Goal: Task Accomplishment & Management: Manage account settings

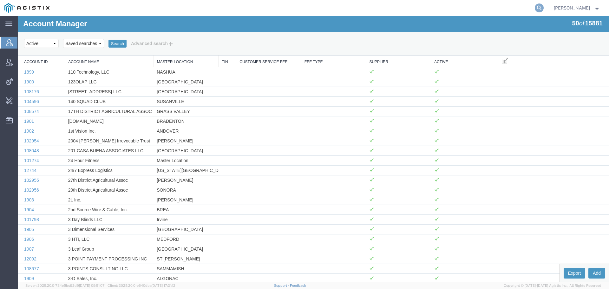
click at [543, 9] on icon at bounding box center [538, 7] width 9 height 9
click at [398, 8] on input "search" at bounding box center [438, 7] width 193 height 15
paste input "57063124"
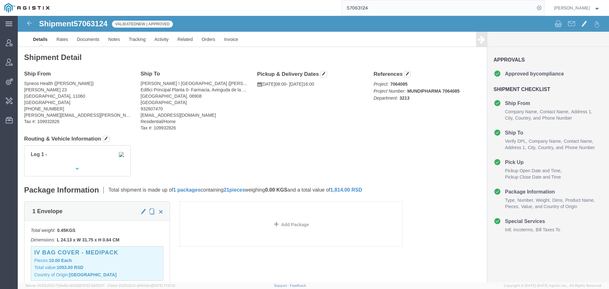
click div "Shipment 57063124 ValidatedNew | Approved Details Rates Documents Notes Trackin…"
click span "57063124"
copy span "57063124"
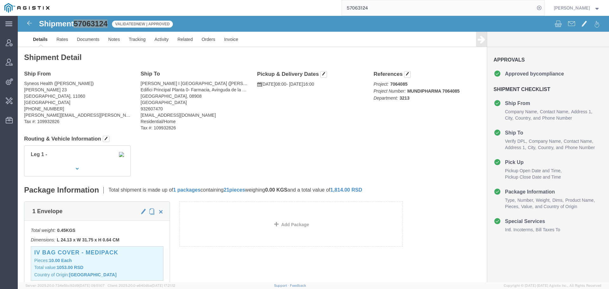
drag, startPoint x: 323, startPoint y: 10, endPoint x: 267, endPoint y: 4, distance: 56.7
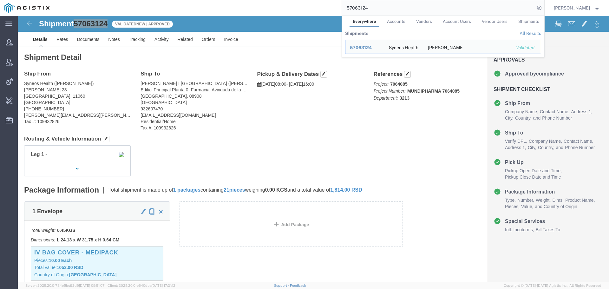
paste input "7918"
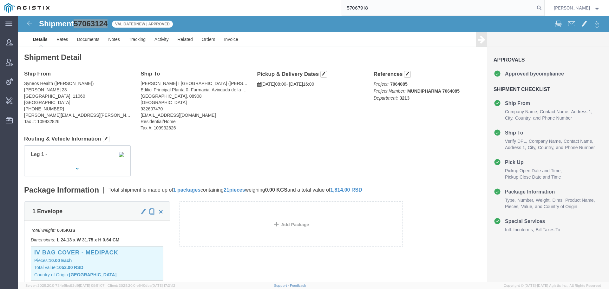
type input "57067918"
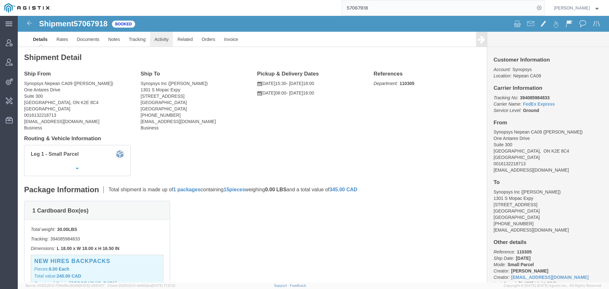
click link "Activity"
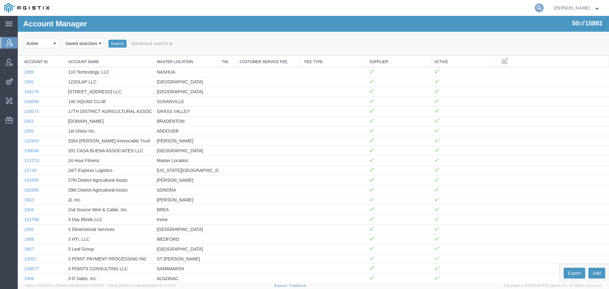
click at [543, 10] on icon at bounding box center [538, 7] width 9 height 9
type input "biomarin"
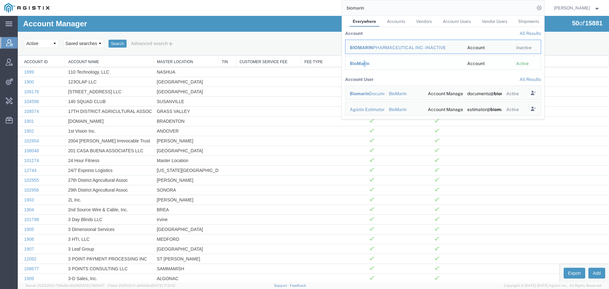
click at [369, 64] on span "BioMarin" at bounding box center [359, 63] width 19 height 5
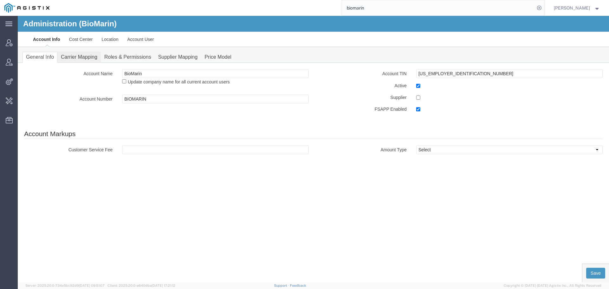
click at [88, 56] on link "Carrier Mapping" at bounding box center [78, 57] width 43 height 11
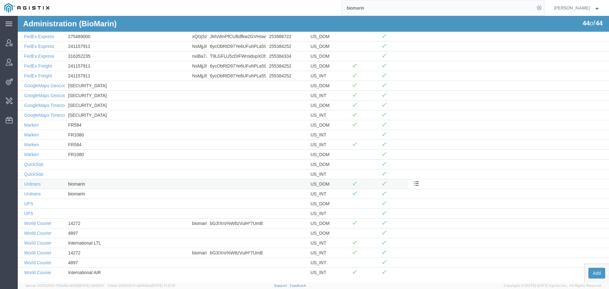
scroll to position [255, 0]
click at [45, 223] on link "World Courier" at bounding box center [37, 221] width 27 height 5
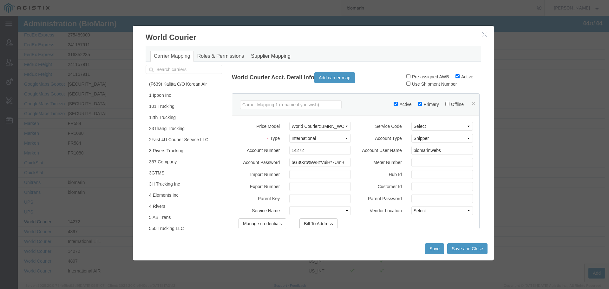
scroll to position [95, 0]
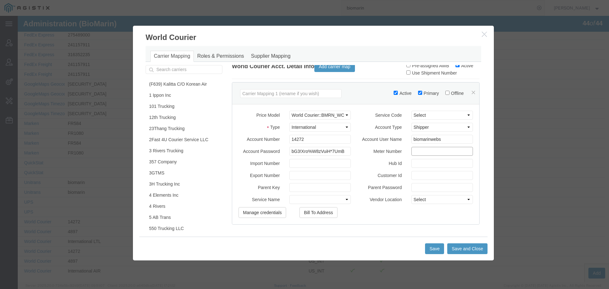
click at [411, 155] on input "Meter Number" at bounding box center [442, 151] width 62 height 9
type input "[GEOGRAPHIC_DATA]"
click at [419, 167] on input "Hub Id" at bounding box center [442, 163] width 62 height 9
paste input "On-Demand_NYC 14272"
type input "On-Demand_NYC 14272"
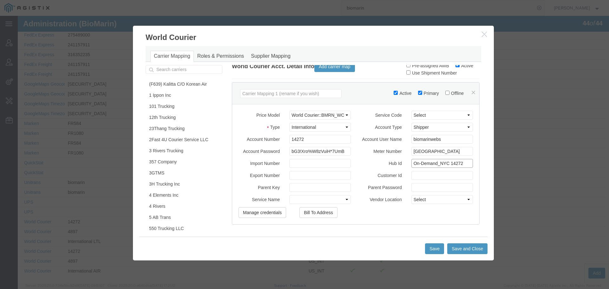
click at [419, 167] on input "On-Demand_NYC 14272" at bounding box center [442, 163] width 62 height 9
click at [413, 180] on input "Customer Id" at bounding box center [442, 175] width 62 height 9
paste input "On-Demand_NYC 14272"
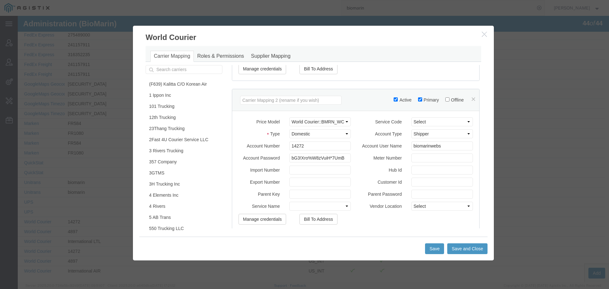
scroll to position [254, 0]
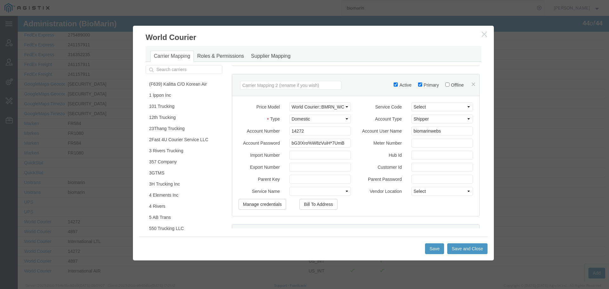
type input "On-Demand_NYC 14272"
click at [417, 170] on input "Customer Id" at bounding box center [442, 167] width 62 height 9
paste input "On-Demand_NYC 14272"
type input "On-Demand_NYC 14272"
click at [418, 144] on input "Meter Number" at bounding box center [442, 143] width 62 height 9
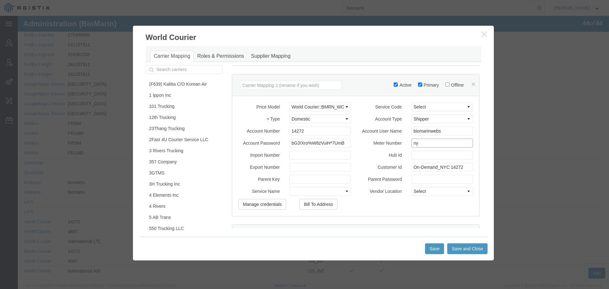
type input "n"
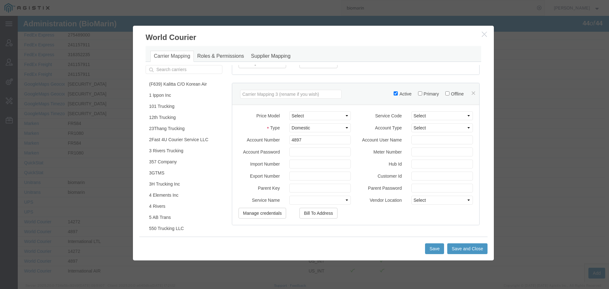
scroll to position [412, 0]
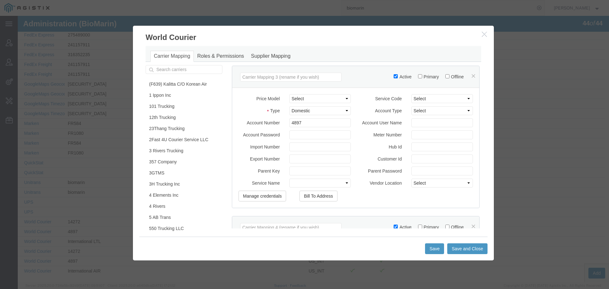
type input "[GEOGRAPHIC_DATA]"
click at [420, 137] on input "Meter Number" at bounding box center [442, 134] width 62 height 9
type input "[GEOGRAPHIC_DATA]"
click at [416, 163] on input "Customer Id" at bounding box center [442, 158] width 62 height 9
paste input "On-Demand_NYC 4897"
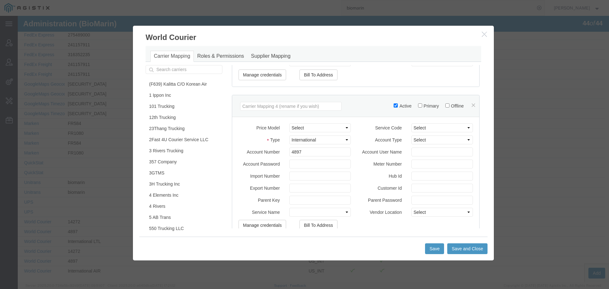
scroll to position [539, 0]
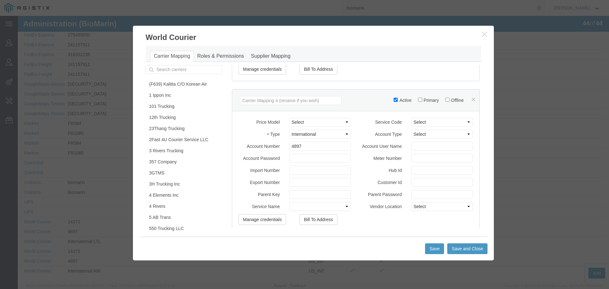
type input "On-Demand_NYC 4897"
click at [413, 163] on input "Meter Number" at bounding box center [442, 158] width 62 height 9
type input "n"
type input "[GEOGRAPHIC_DATA]"
paste input "On-Demand_NYC 4897"
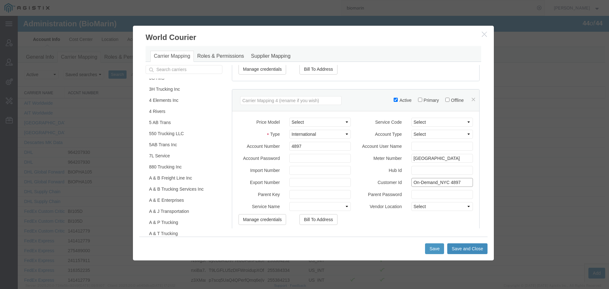
scroll to position [95, 0]
type input "On-Demand_NYC 4897"
click at [471, 252] on button "Save and Close" at bounding box center [467, 248] width 40 height 11
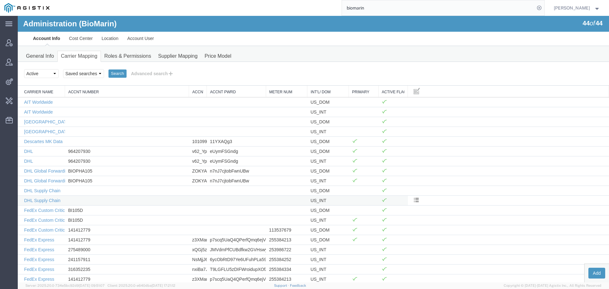
scroll to position [0, 0]
click at [115, 42] on link "Location" at bounding box center [110, 39] width 26 height 15
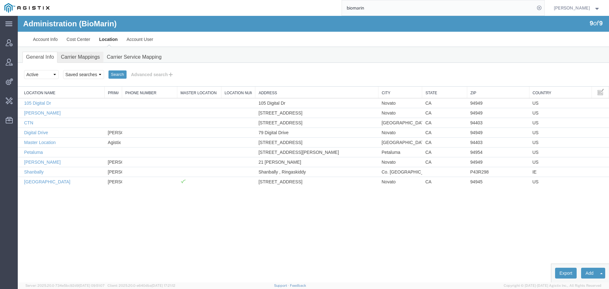
click at [87, 54] on link "Carrier Mappings" at bounding box center [80, 57] width 46 height 11
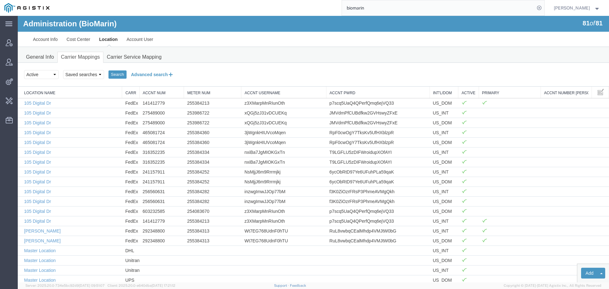
click at [138, 74] on button "Advanced search" at bounding box center [152, 74] width 52 height 11
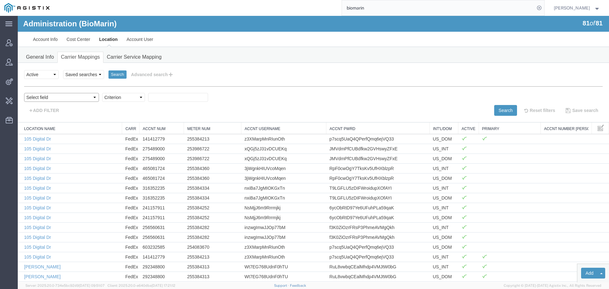
click at [41, 98] on select "Select field Accnt Num Accnt Number Alias Accnt Username Carrier Name Int'l/Dom…" at bounding box center [61, 97] width 75 height 9
select select "vendorName"
click at [24, 93] on select "Select field Accnt Num Accnt Number Alias Accnt Username Carrier Name Int'l/Dom…" at bounding box center [61, 97] width 75 height 9
drag, startPoint x: 89, startPoint y: 99, endPoint x: 95, endPoint y: 101, distance: 7.2
click at [102, 99] on select "Criterion contains does not contain is is blank is not blank starts with" at bounding box center [123, 97] width 43 height 9
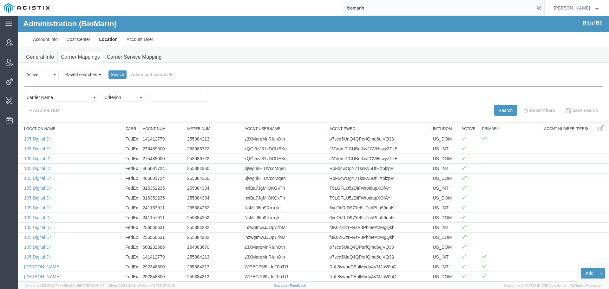
select select "contains"
click at [102, 93] on select "Criterion contains does not contain is is blank is not blank starts with" at bounding box center [123, 97] width 43 height 9
click at [148, 99] on input "text" at bounding box center [178, 97] width 60 height 9
type input "WORLD"
click at [494, 109] on button "Search" at bounding box center [505, 110] width 23 height 11
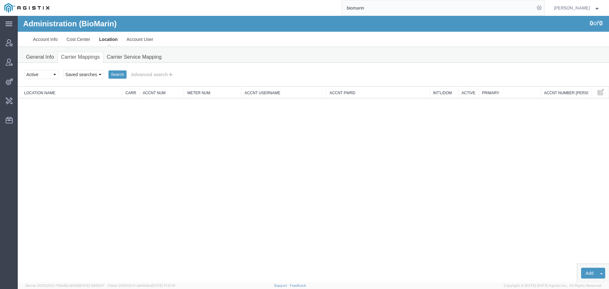
click at [248, 9] on div "biomarin" at bounding box center [299, 8] width 490 height 16
type input "coherus"
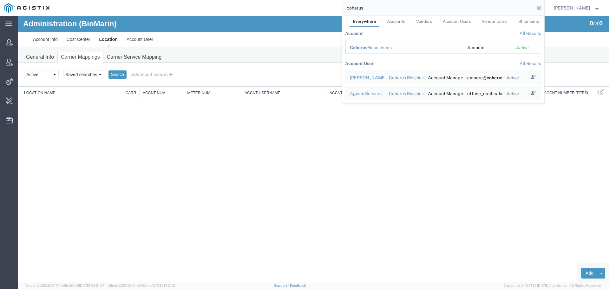
click at [398, 43] on td "Coherus Biosciences" at bounding box center [404, 47] width 118 height 14
click at [393, 46] on div "Coherus Biosciences" at bounding box center [404, 47] width 108 height 7
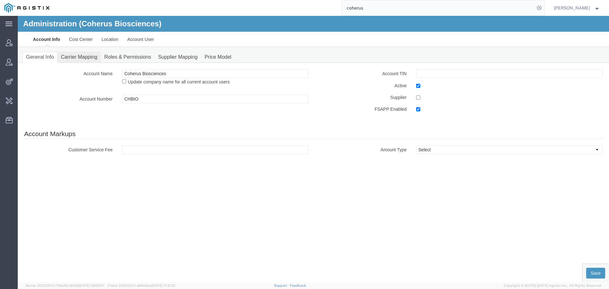
click at [80, 57] on link "Carrier Mapping" at bounding box center [78, 57] width 43 height 11
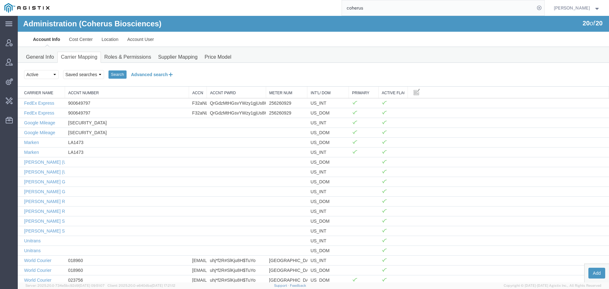
click at [150, 76] on button "Advanced search" at bounding box center [152, 74] width 52 height 11
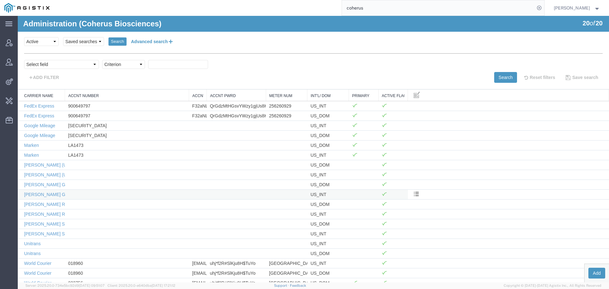
scroll to position [55, 0]
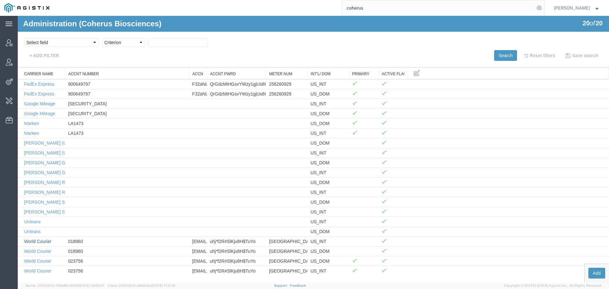
click at [44, 240] on link "World Courier" at bounding box center [37, 241] width 27 height 5
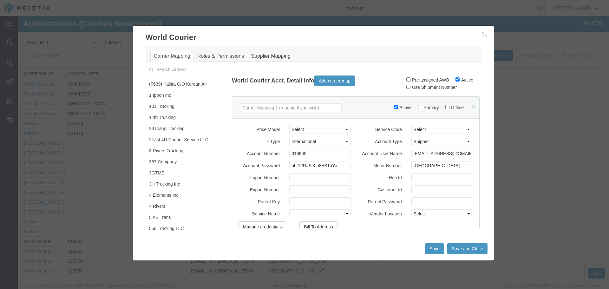
scroll to position [95, 0]
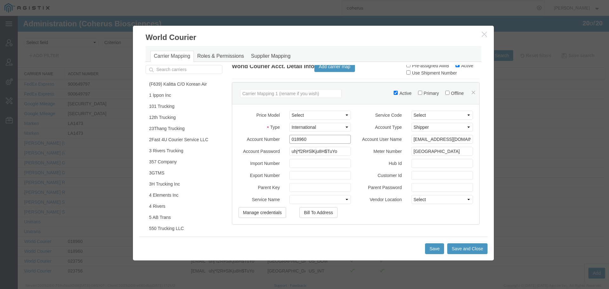
drag, startPoint x: 289, startPoint y: 143, endPoint x: 292, endPoint y: 152, distance: 9.5
click at [289, 143] on input "018960" at bounding box center [320, 139] width 62 height 9
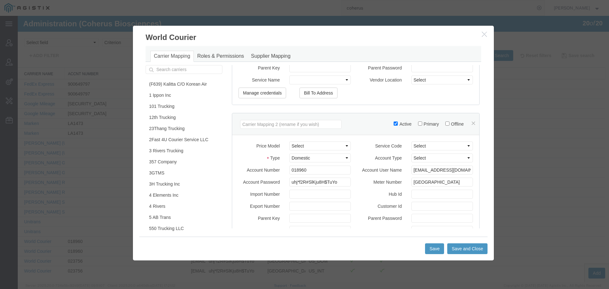
scroll to position [222, 0]
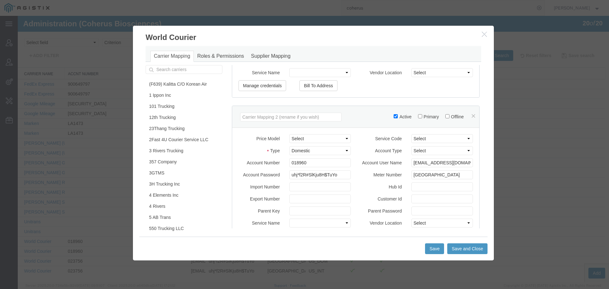
type input "18960"
click at [289, 166] on input "018960" at bounding box center [320, 162] width 62 height 9
type input "18960"
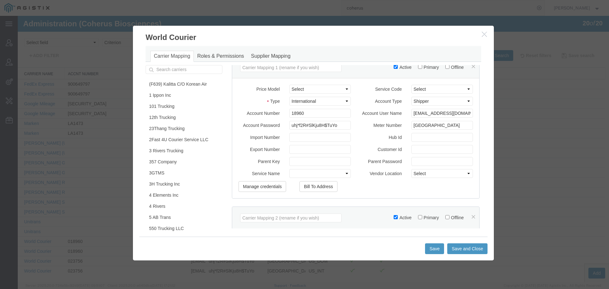
scroll to position [95, 0]
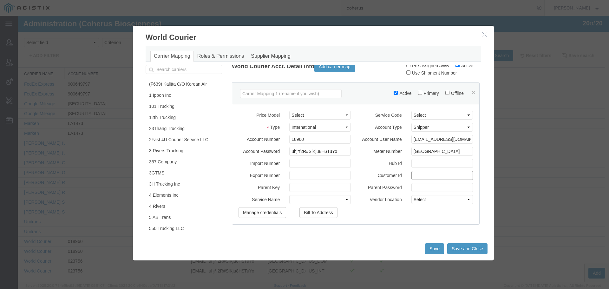
click at [411, 179] on input "Customer Id" at bounding box center [442, 175] width 62 height 9
paste input "On-Demand_NYC 18960"
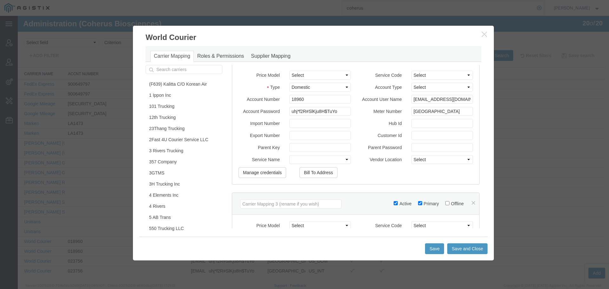
type input "On-Demand_NYC 18960"
click at [414, 139] on input "Customer Id" at bounding box center [442, 135] width 62 height 9
paste input "On-Demand_NYC 18960"
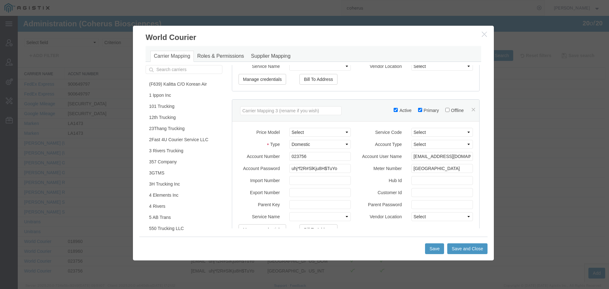
scroll to position [412, 0]
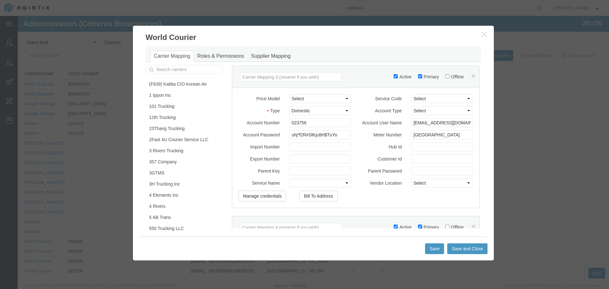
type input "On-Demand_NYC 18960"
click at [290, 127] on input "023756" at bounding box center [320, 122] width 62 height 9
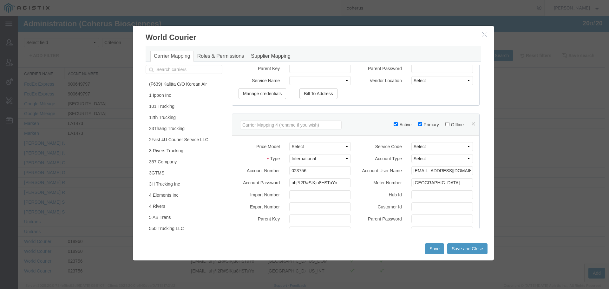
scroll to position [539, 0]
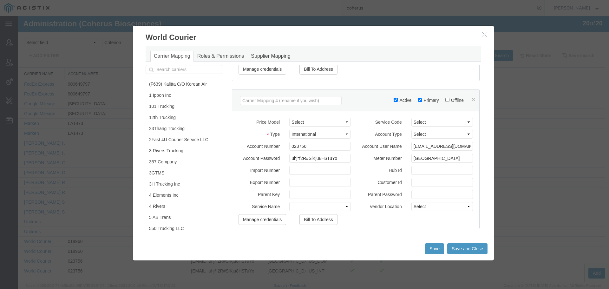
type input "23756"
click at [289, 151] on input "023756" at bounding box center [320, 146] width 62 height 9
type input "23756"
drag, startPoint x: 416, startPoint y: 190, endPoint x: 410, endPoint y: 185, distance: 7.9
click at [416, 187] on input "Customer Id" at bounding box center [442, 182] width 62 height 9
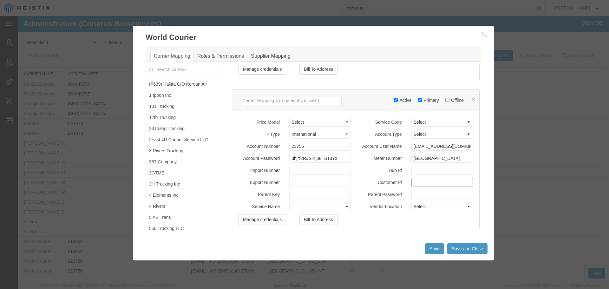
paste input "On-Demand_NYC 23756"
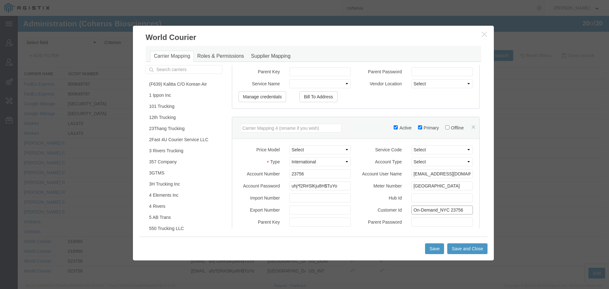
scroll to position [444, 0]
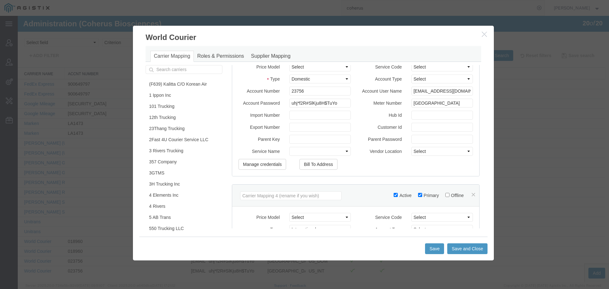
type input "On-Demand_NYC 23756"
click at [414, 132] on input "Customer Id" at bounding box center [442, 127] width 62 height 9
paste input "On-Demand_NYC 23756"
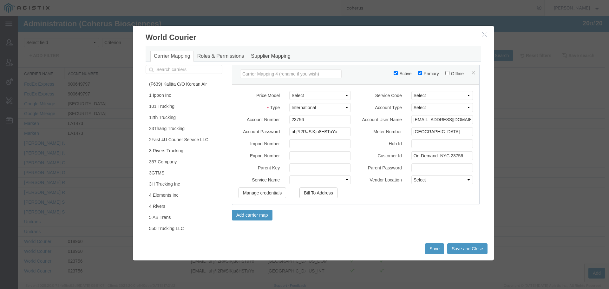
scroll to position [13, 0]
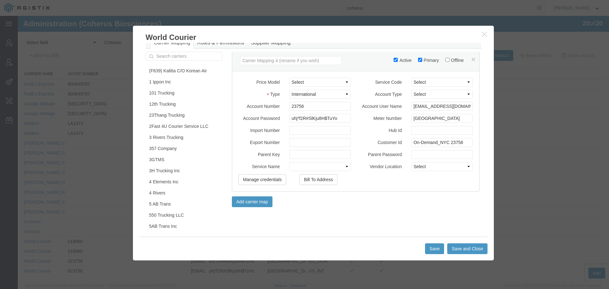
type input "On-Demand_NYC 23756"
click at [460, 250] on button "Save and Close" at bounding box center [467, 248] width 40 height 11
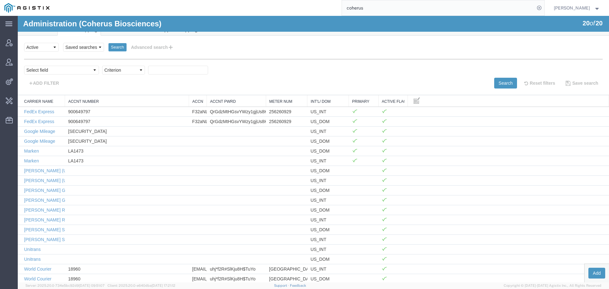
scroll to position [0, 0]
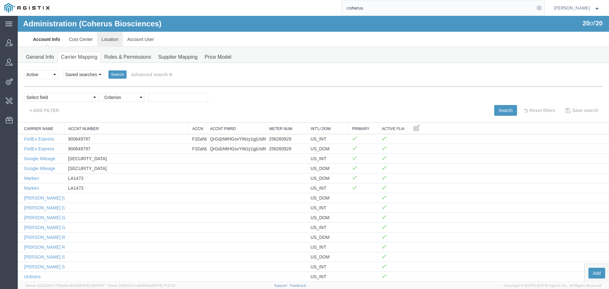
click at [119, 35] on link "Location" at bounding box center [110, 39] width 26 height 15
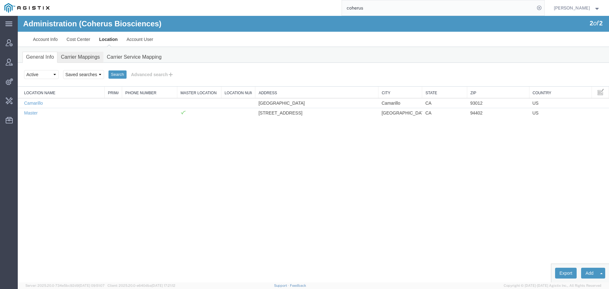
click at [95, 56] on link "Carrier Mappings" at bounding box center [80, 57] width 46 height 11
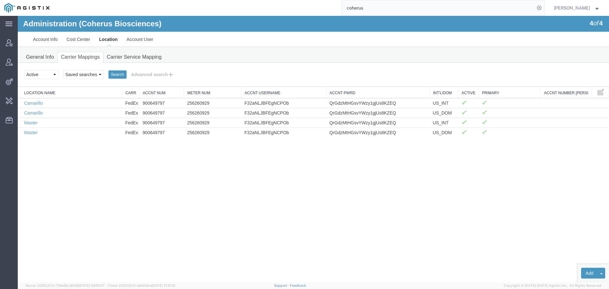
drag, startPoint x: 377, startPoint y: 9, endPoint x: 243, endPoint y: 13, distance: 134.2
click at [244, 13] on div "coherus" at bounding box center [299, 8] width 490 height 16
type input "exelixis"
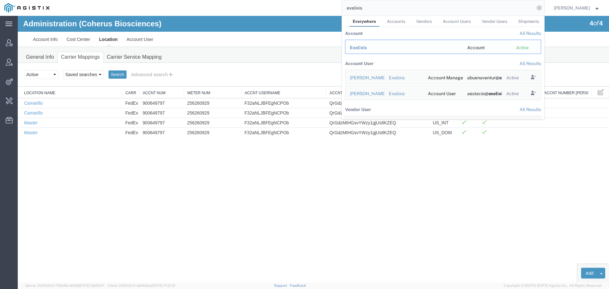
click at [361, 47] on span "Exelixis" at bounding box center [358, 47] width 17 height 5
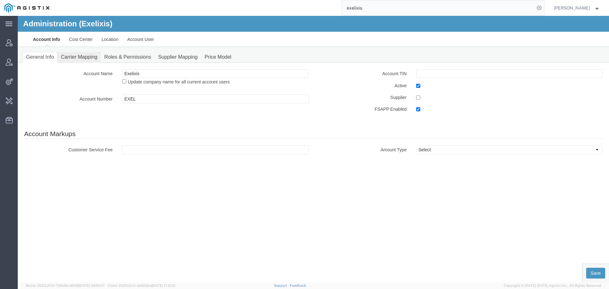
click at [83, 59] on link "Carrier Mapping" at bounding box center [78, 57] width 43 height 11
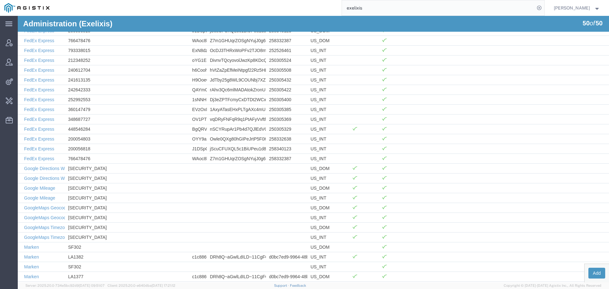
scroll to position [314, 0]
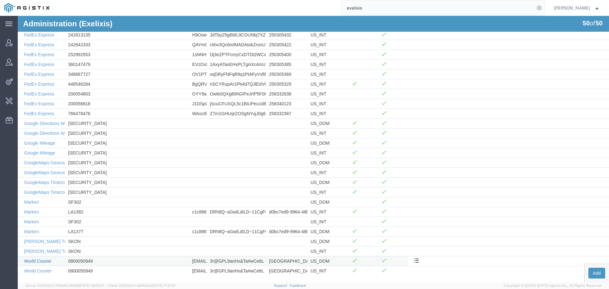
click at [44, 262] on link "World Courier" at bounding box center [37, 260] width 27 height 5
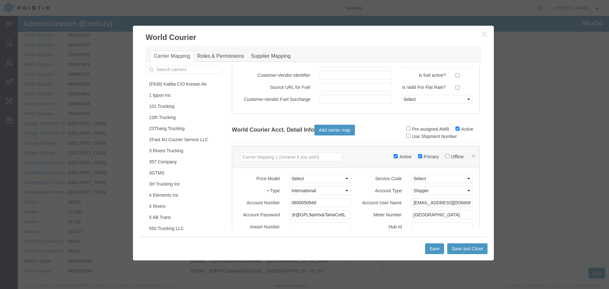
scroll to position [127, 0]
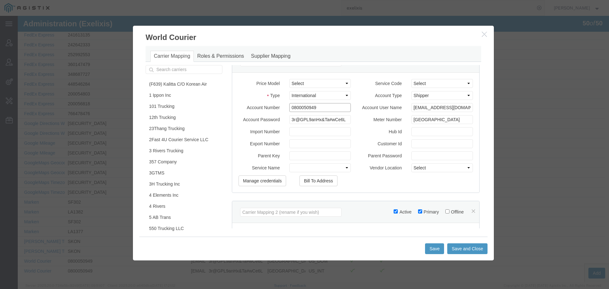
drag, startPoint x: 289, startPoint y: 113, endPoint x: 291, endPoint y: 119, distance: 5.8
click at [289, 112] on input "0800050949" at bounding box center [320, 107] width 62 height 9
type input "800050949"
click at [414, 136] on input "Hub Id" at bounding box center [442, 131] width 62 height 9
paste input "On-Demand_NYC 800050949"
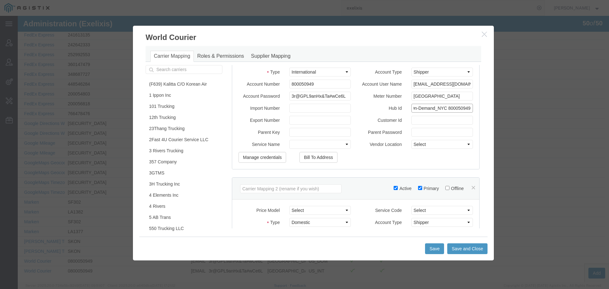
scroll to position [254, 0]
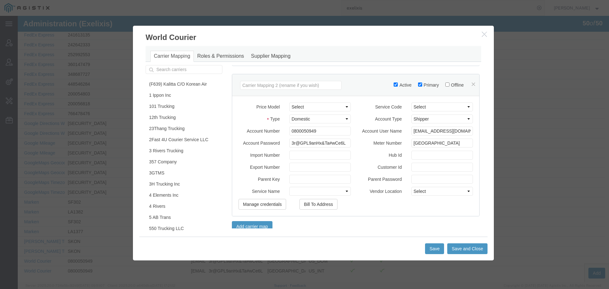
type input "On-Demand_NYC 800050949"
click at [415, 159] on input "Hub Id" at bounding box center [442, 155] width 62 height 9
paste input "On-Demand_NYC 800050949"
click at [417, 159] on input "On-Demand_NYC 800050949" at bounding box center [442, 155] width 62 height 9
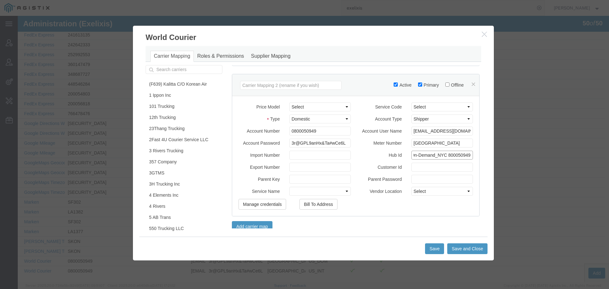
type input "On-Demand_NYC 800050949"
click at [289, 135] on input "0800050949" at bounding box center [320, 130] width 62 height 9
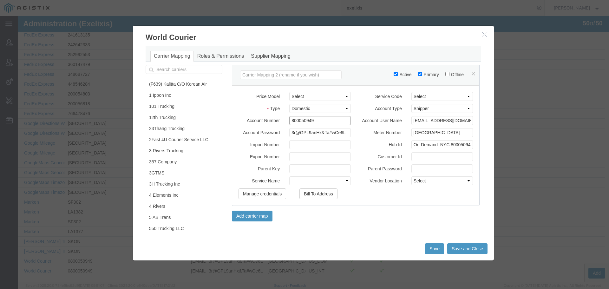
scroll to position [270, 0]
type input "800050949"
click at [452, 248] on button "Save and Close" at bounding box center [467, 248] width 40 height 11
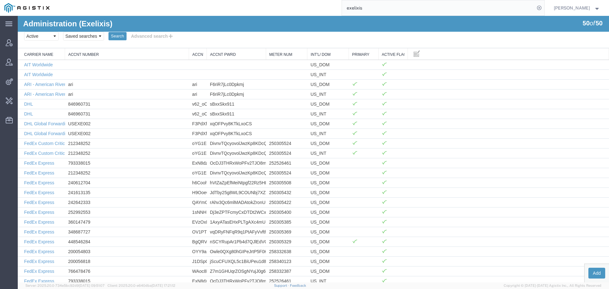
scroll to position [0, 0]
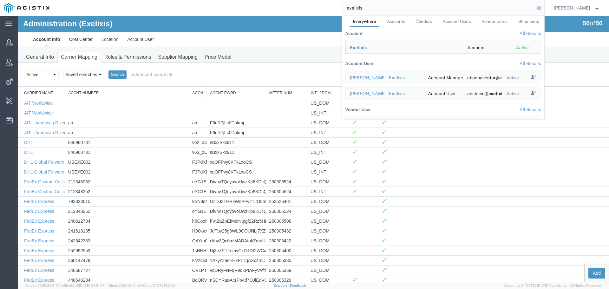
drag, startPoint x: 377, startPoint y: 5, endPoint x: 305, endPoint y: 14, distance: 72.5
click at [305, 14] on div "exelixis Everywhere Accounts Vendors Account Users Vendor Users Shipments Accou…" at bounding box center [299, 8] width 490 height 16
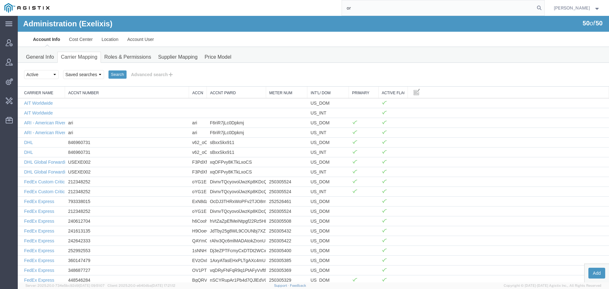
type input "o"
type input "portola"
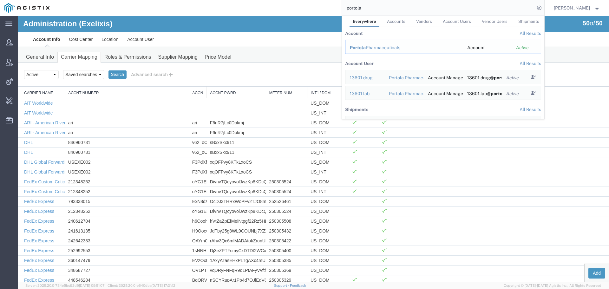
drag, startPoint x: 367, startPoint y: 47, endPoint x: 349, endPoint y: 30, distance: 24.2
click at [366, 46] on span "Portola" at bounding box center [358, 47] width 16 height 5
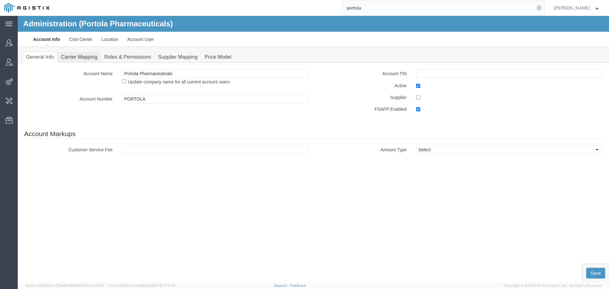
click at [76, 56] on link "Carrier Mapping" at bounding box center [78, 57] width 43 height 11
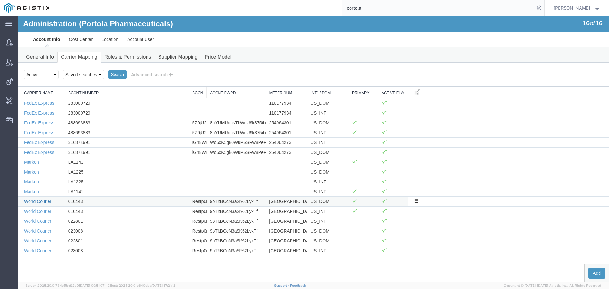
click at [46, 200] on link "World Courier" at bounding box center [37, 201] width 27 height 5
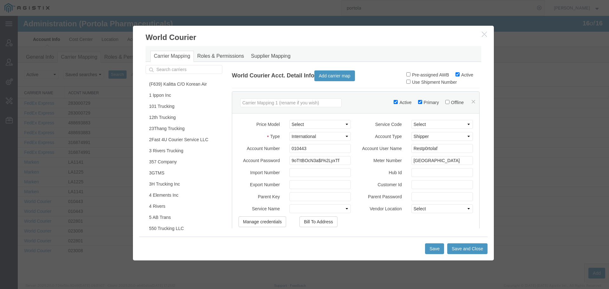
scroll to position [95, 0]
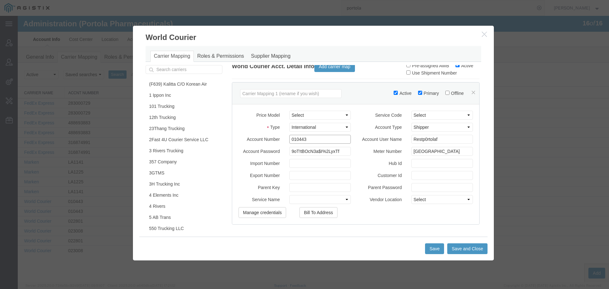
click at [291, 144] on input "010443" at bounding box center [320, 139] width 62 height 9
type input "10443"
click at [411, 180] on input "Customer Id" at bounding box center [442, 175] width 62 height 9
paste input "On-Demand_NYC 10443"
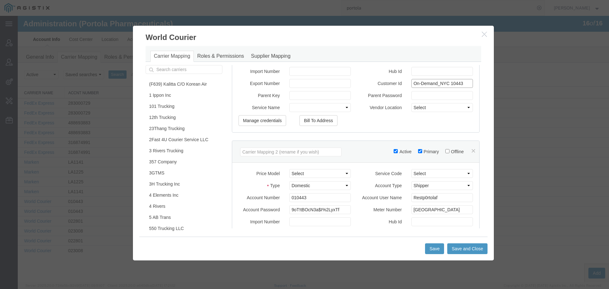
scroll to position [190, 0]
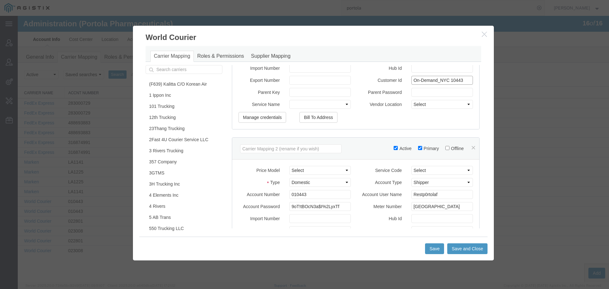
type input "On-Demand_NYC 10443"
click at [294, 199] on input "010443" at bounding box center [320, 194] width 62 height 9
click at [291, 198] on input "010443" at bounding box center [320, 194] width 62 height 9
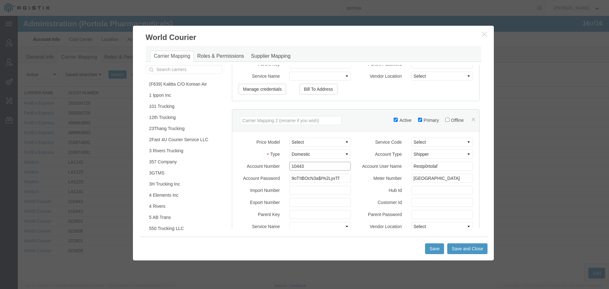
scroll to position [285, 0]
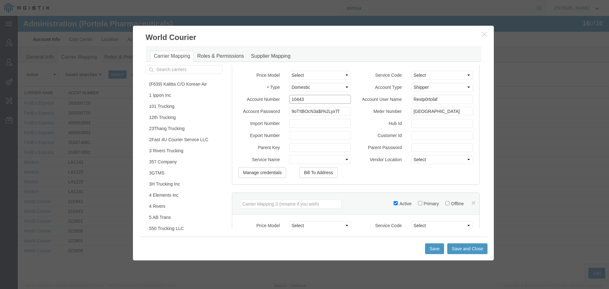
type input "10443"
click at [435, 140] on input "Customer Id" at bounding box center [442, 135] width 62 height 9
paste input "On-Demand_NYC 10443"
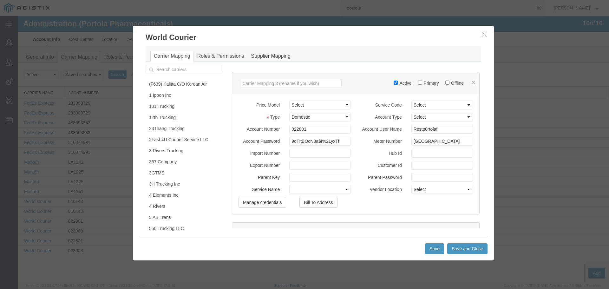
scroll to position [412, 0]
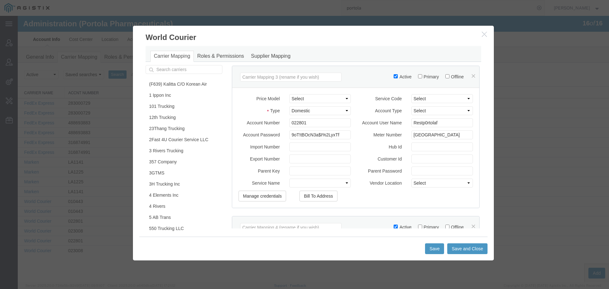
type input "On-Demand_NYC 10443"
click at [290, 127] on input "022801" at bounding box center [320, 122] width 62 height 9
type input "22801"
click at [419, 163] on input "Customer Id" at bounding box center [442, 158] width 62 height 9
paste input "On-Demand_NYC 22801"
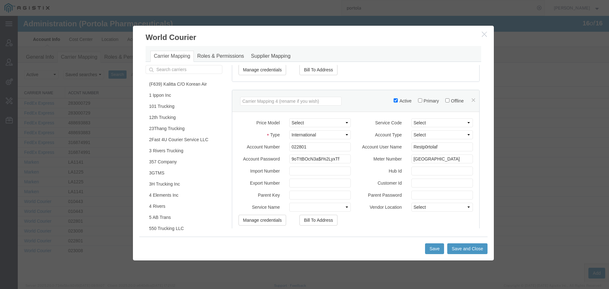
scroll to position [539, 0]
type input "On-Demand_NYC 22801"
click at [290, 149] on input "022801" at bounding box center [320, 146] width 62 height 9
type input "22801"
click at [423, 187] on input "Customer Id" at bounding box center [442, 182] width 62 height 9
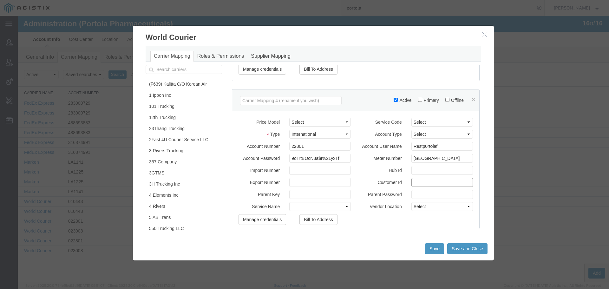
paste input "On-Demand_NYC 22801"
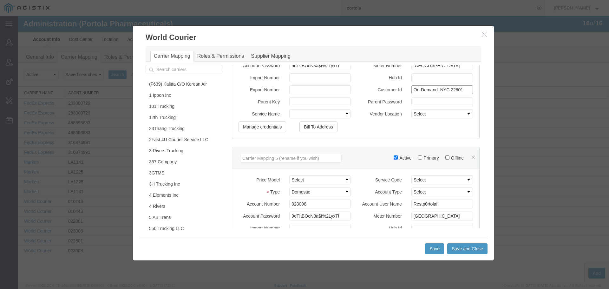
scroll to position [634, 0]
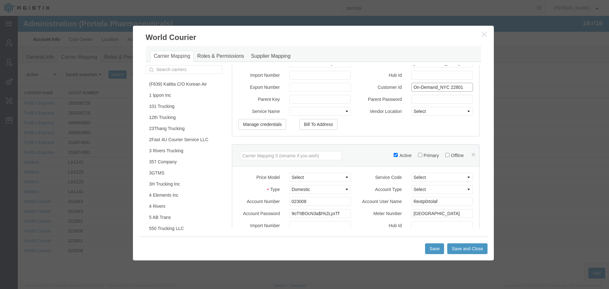
type input "On-Demand_NYC 22801"
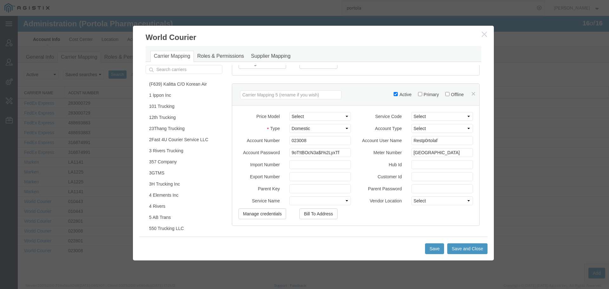
scroll to position [697, 0]
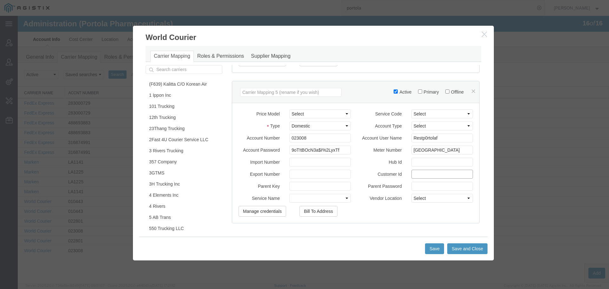
click at [421, 178] on input "Customer Id" at bounding box center [442, 174] width 62 height 9
paste input "On-Demand_NYC 23008"
type input "On-Demand_NYC 23008"
click at [291, 142] on input "023008" at bounding box center [320, 137] width 62 height 9
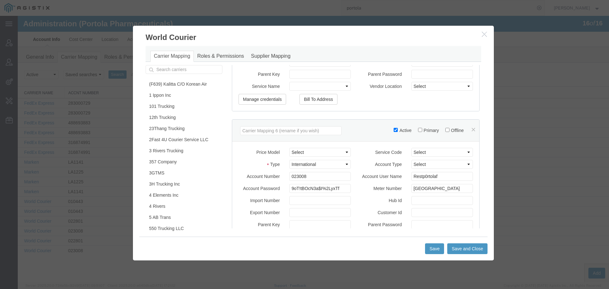
scroll to position [824, 0]
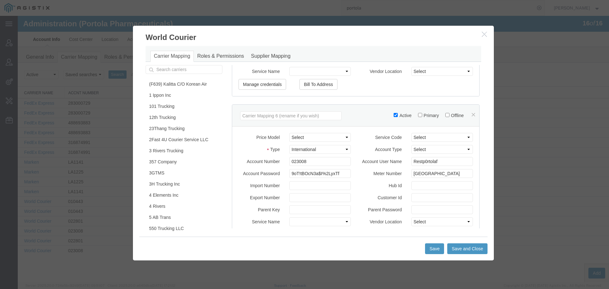
type input "23008"
click at [290, 165] on input "023008" at bounding box center [320, 161] width 62 height 9
type input "23008"
click at [412, 202] on input "Customer Id" at bounding box center [442, 197] width 62 height 9
paste input "On-Demand_NYC 23008"
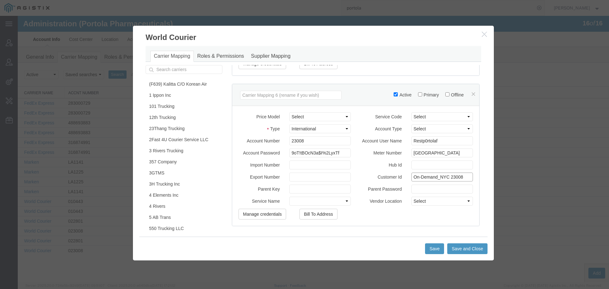
scroll to position [871, 0]
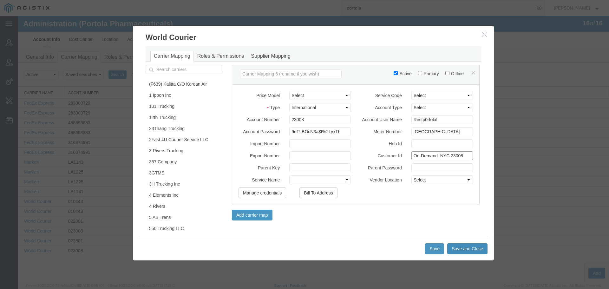
type input "On-Demand_NYC 23008"
click at [463, 247] on button "Save and Close" at bounding box center [467, 248] width 40 height 11
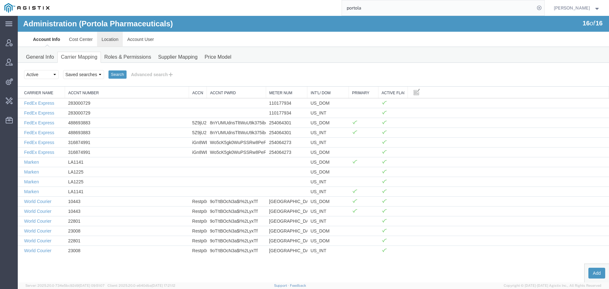
click at [107, 42] on link "Location" at bounding box center [110, 39] width 26 height 15
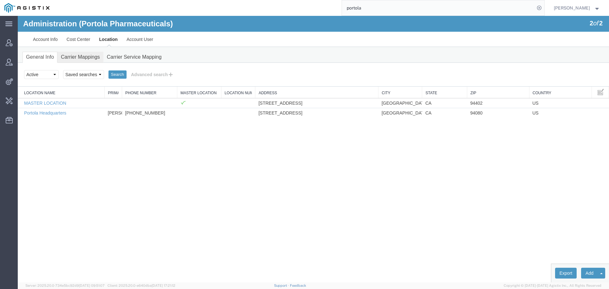
click at [76, 53] on link "Carrier Mappings" at bounding box center [80, 57] width 46 height 11
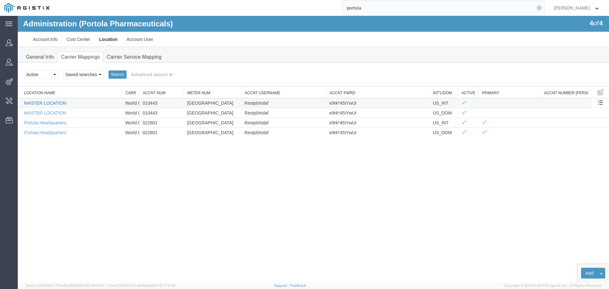
click at [54, 104] on link "MASTER LOCATION" at bounding box center [45, 102] width 42 height 5
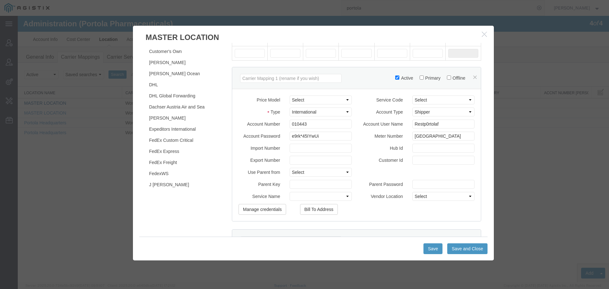
scroll to position [63, 0]
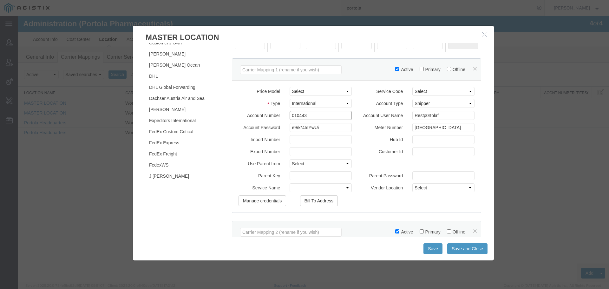
drag, startPoint x: 293, startPoint y: 116, endPoint x: 269, endPoint y: 117, distance: 23.1
click at [279, 116] on div "Account Number 010443" at bounding box center [295, 115] width 123 height 9
type input "10443"
click at [430, 140] on input "Hub Id" at bounding box center [443, 139] width 62 height 9
click at [422, 152] on input "Customer Id" at bounding box center [443, 151] width 62 height 9
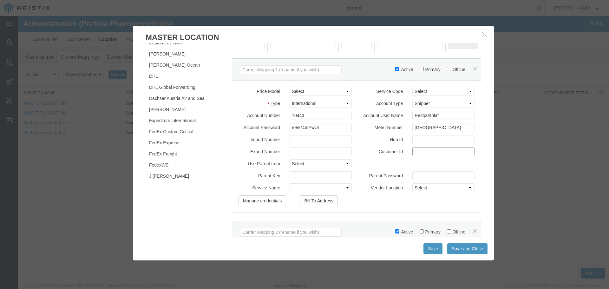
paste input "On-Demand_NYC 10443"
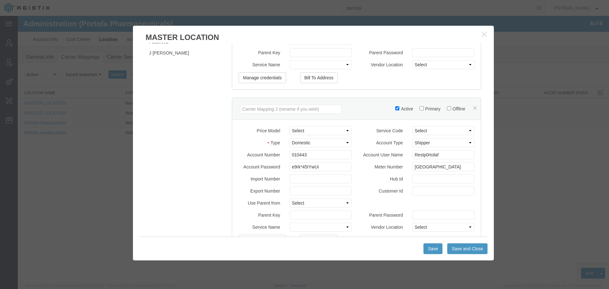
scroll to position [190, 0]
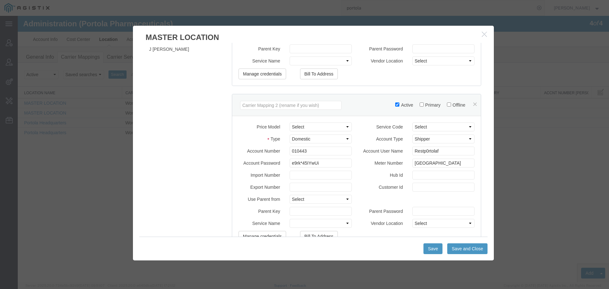
type input "On-Demand_NYC 10443"
click at [293, 150] on input "010443" at bounding box center [320, 150] width 62 height 9
type input "10443"
click at [423, 188] on input "Customer Id" at bounding box center [443, 187] width 62 height 9
paste input "On-Demand_NYC 10443"
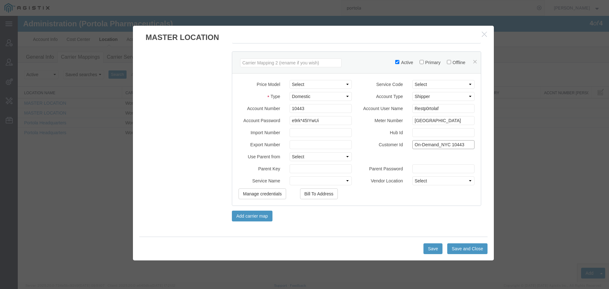
scroll to position [233, 0]
type input "On-Demand_NYC 10443"
click at [466, 252] on button "Save and Close" at bounding box center [467, 248] width 40 height 11
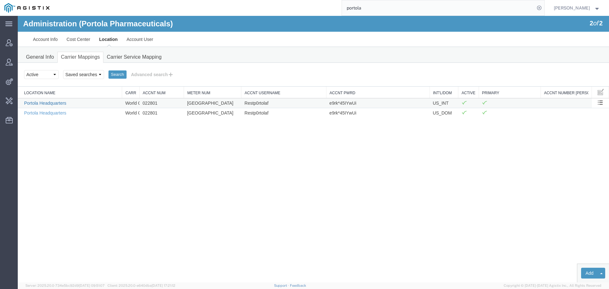
click at [43, 104] on link "Portola Headquarters" at bounding box center [45, 102] width 42 height 5
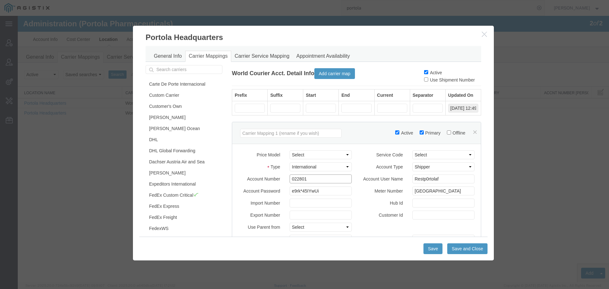
click at [294, 179] on input "022801" at bounding box center [320, 178] width 62 height 9
type input "22801"
click at [418, 203] on input "Hub Id" at bounding box center [443, 202] width 62 height 9
click at [421, 218] on input "Customer Id" at bounding box center [443, 214] width 62 height 9
paste input "On-Demand_NYC 22801"
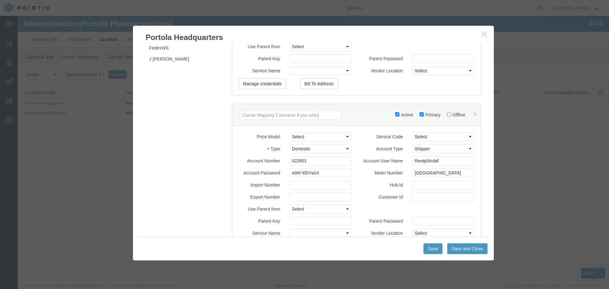
scroll to position [190, 0]
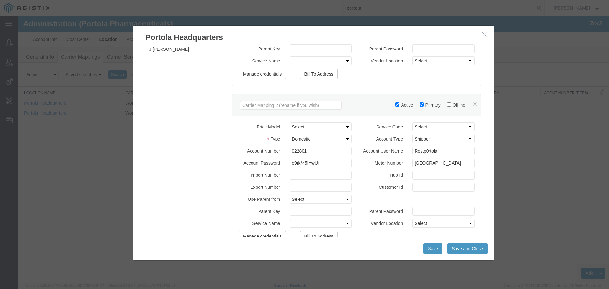
type input "On-Demand_NYC 22801"
click at [293, 150] on input "022801" at bounding box center [320, 150] width 62 height 9
type input "22801"
click at [434, 184] on input "Customer Id" at bounding box center [443, 187] width 62 height 9
paste input "On-Demand_NYC 22801"
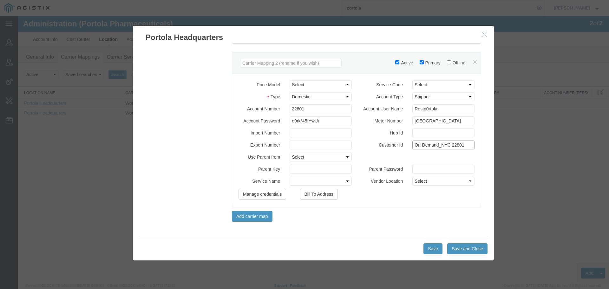
scroll to position [233, 0]
type input "On-Demand_NYC 22801"
click at [462, 249] on button "Save and Close" at bounding box center [467, 248] width 40 height 11
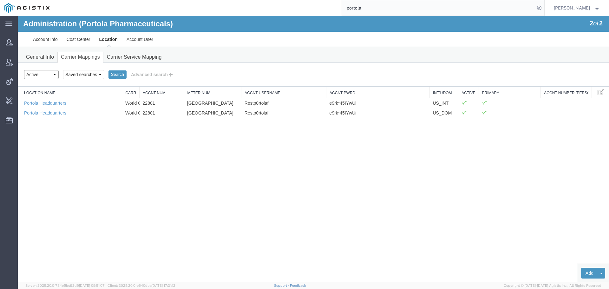
drag, startPoint x: 49, startPoint y: 72, endPoint x: 49, endPoint y: 77, distance: 5.1
click at [49, 72] on select "Select status Active All Inactive" at bounding box center [41, 74] width 35 height 9
select select "ALL"
click at [24, 70] on select "Select status Active All Inactive" at bounding box center [41, 74] width 35 height 9
click at [116, 77] on button "Search" at bounding box center [117, 74] width 18 height 8
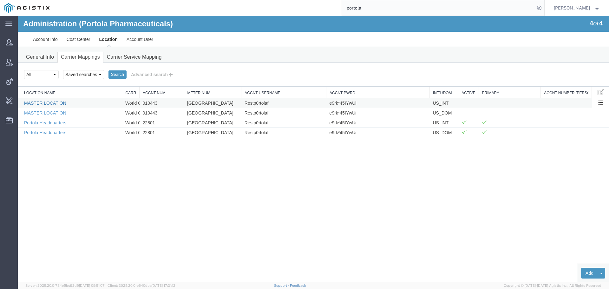
click at [57, 103] on link "MASTER LOCATION" at bounding box center [45, 102] width 42 height 5
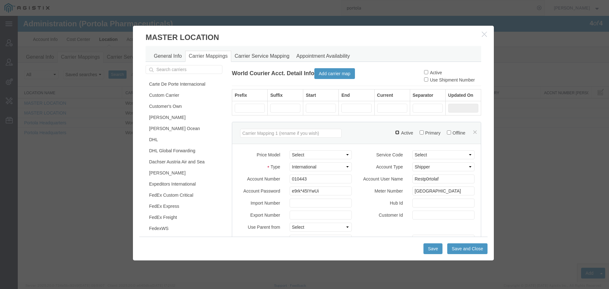
click at [395, 134] on input "Active" at bounding box center [397, 132] width 4 height 4
checkbox input "true"
click at [419, 131] on input "Primary" at bounding box center [421, 132] width 4 height 4
checkbox input "true"
click at [424, 71] on input "Active" at bounding box center [426, 72] width 4 height 4
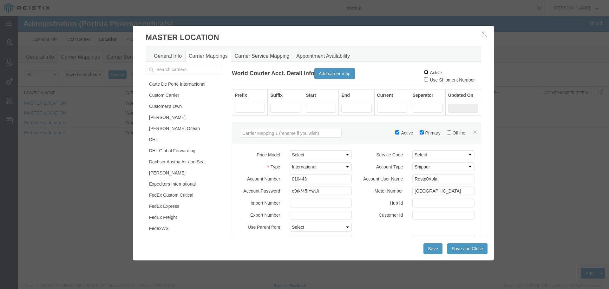
checkbox input "true"
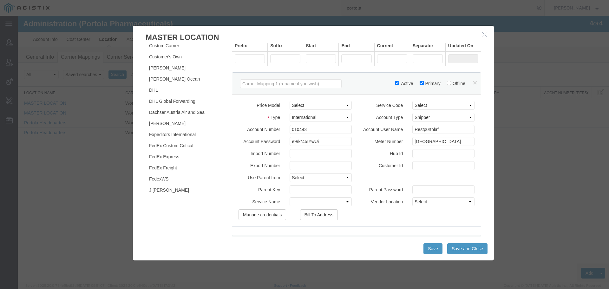
scroll to position [127, 0]
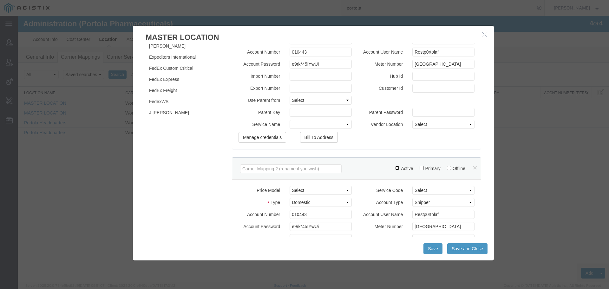
click at [395, 166] on input "Active" at bounding box center [397, 168] width 4 height 4
checkbox input "true"
click at [419, 167] on label "Primary" at bounding box center [429, 168] width 21 height 5
click at [419, 167] on input "Primary" at bounding box center [421, 168] width 4 height 4
checkbox input "true"
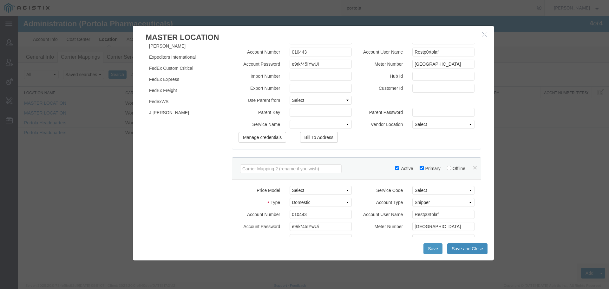
click at [471, 248] on button "Save and Close" at bounding box center [467, 248] width 40 height 11
